Goal: Information Seeking & Learning: Check status

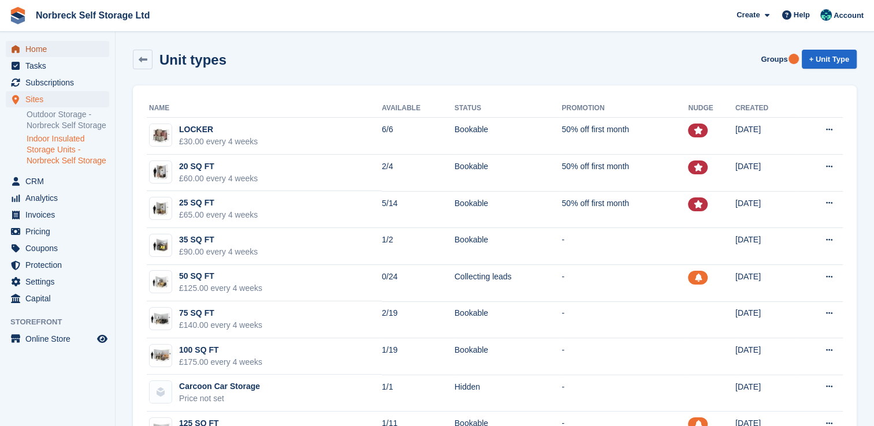
click at [55, 47] on span "Home" at bounding box center [59, 49] width 69 height 16
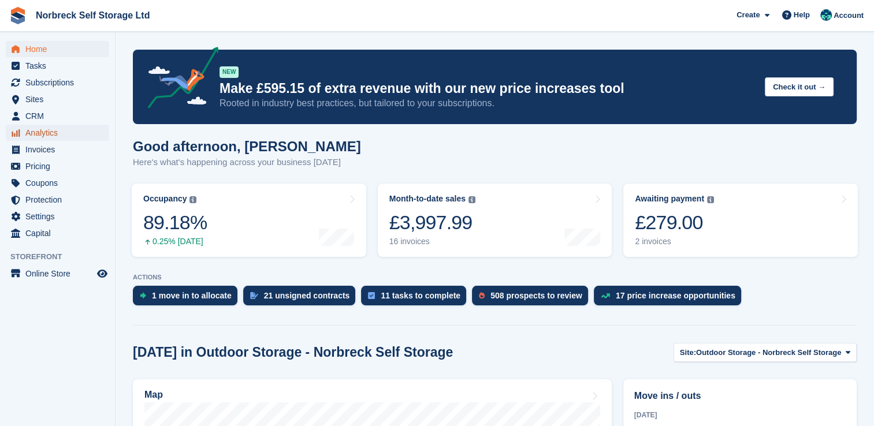
click at [33, 133] on span "Analytics" at bounding box center [59, 133] width 69 height 16
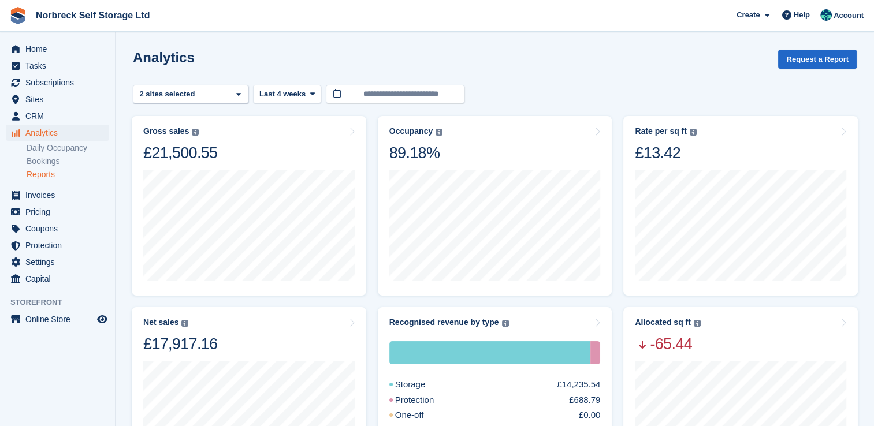
click at [37, 174] on link "Reports" at bounding box center [68, 174] width 83 height 11
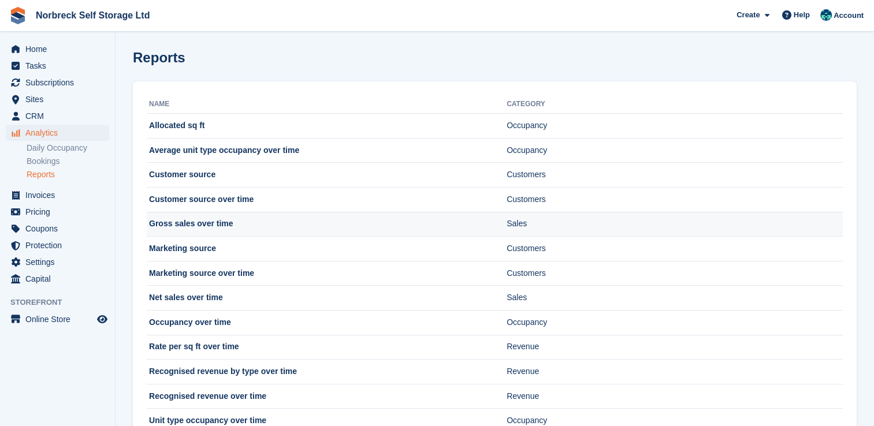
click at [229, 228] on td "Gross sales over time" at bounding box center [327, 224] width 360 height 25
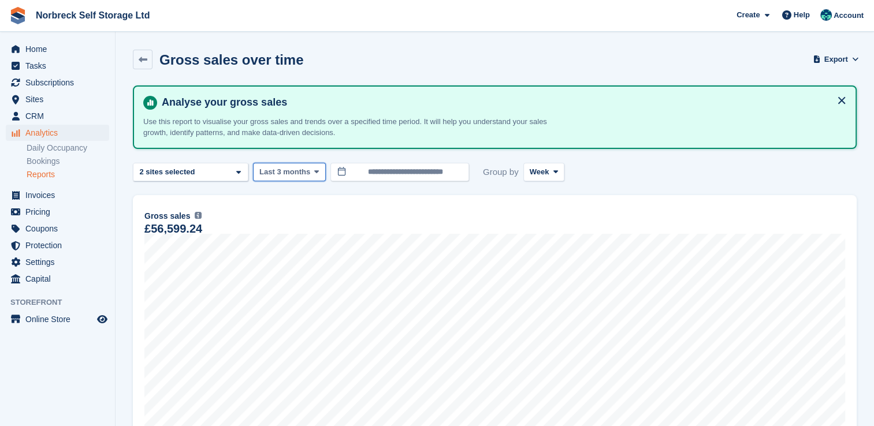
click at [312, 171] on span at bounding box center [316, 171] width 9 height 9
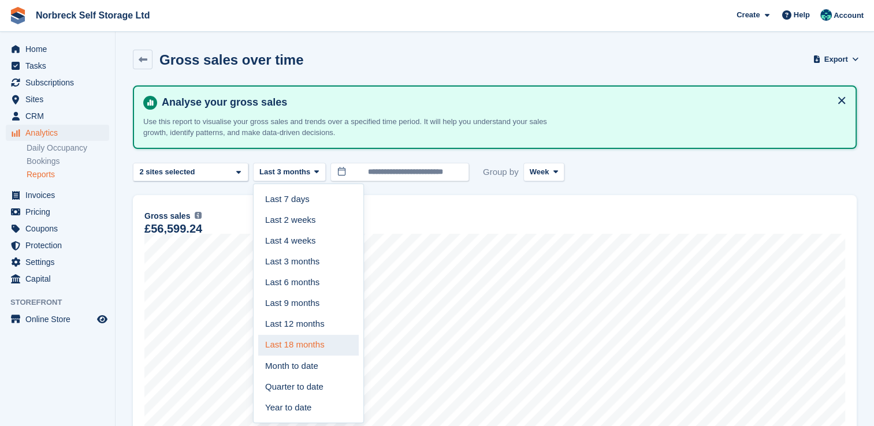
click at [307, 348] on link "Last 18 months" at bounding box center [308, 345] width 100 height 21
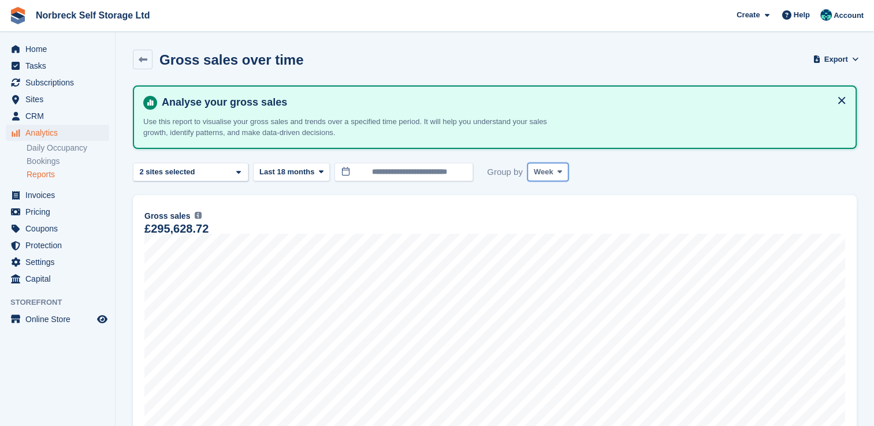
click at [546, 167] on span "Week" at bounding box center [544, 172] width 20 height 12
click at [543, 237] on link "Month" at bounding box center [582, 240] width 100 height 21
click at [319, 171] on icon at bounding box center [321, 172] width 5 height 8
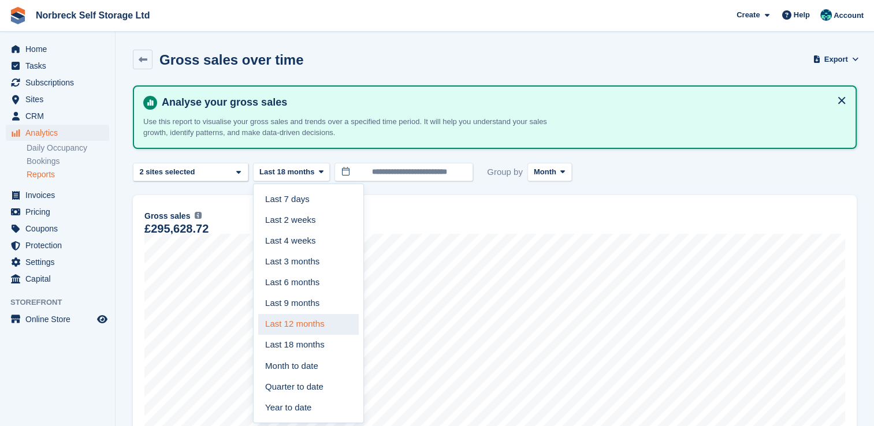
click at [314, 322] on link "Last 12 months" at bounding box center [308, 324] width 100 height 21
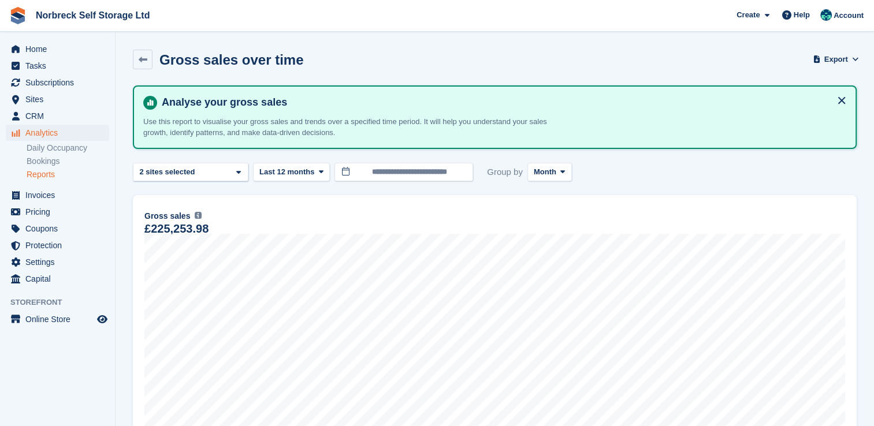
click at [44, 170] on link "Reports" at bounding box center [68, 174] width 83 height 11
